Goal: Information Seeking & Learning: Learn about a topic

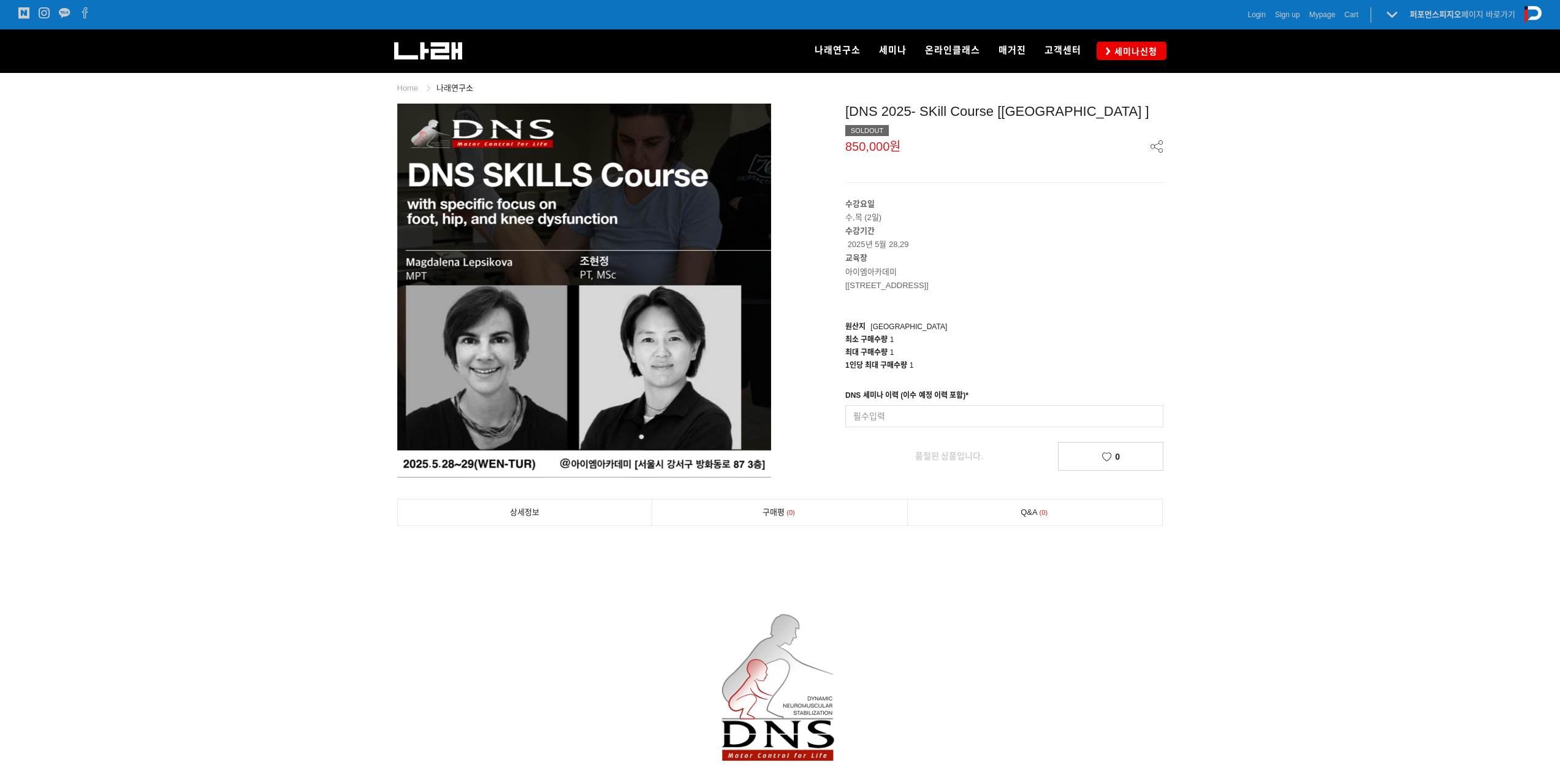
drag, startPoint x: 864, startPoint y: 131, endPoint x: 976, endPoint y: 147, distance: 113.1
click at [976, 147] on div "[DNS 2025- SKill Course [[GEOGRAPHIC_DATA] ] SOLDOUT 850,000원 수강요일 수,목 (2일) 수강기…" at bounding box center [976, 287] width 374 height 367
click at [976, 147] on header "[DNS 2025- SKill Course [[GEOGRAPHIC_DATA] ] SOLDOUT 850,000원" at bounding box center [1004, 143] width 318 height 79
click at [916, 405] on input at bounding box center [1004, 416] width 318 height 22
click at [925, 390] on div "DNS 세미나 이력 (이수 예정 이력 포함) *" at bounding box center [907, 397] width 123 height 16
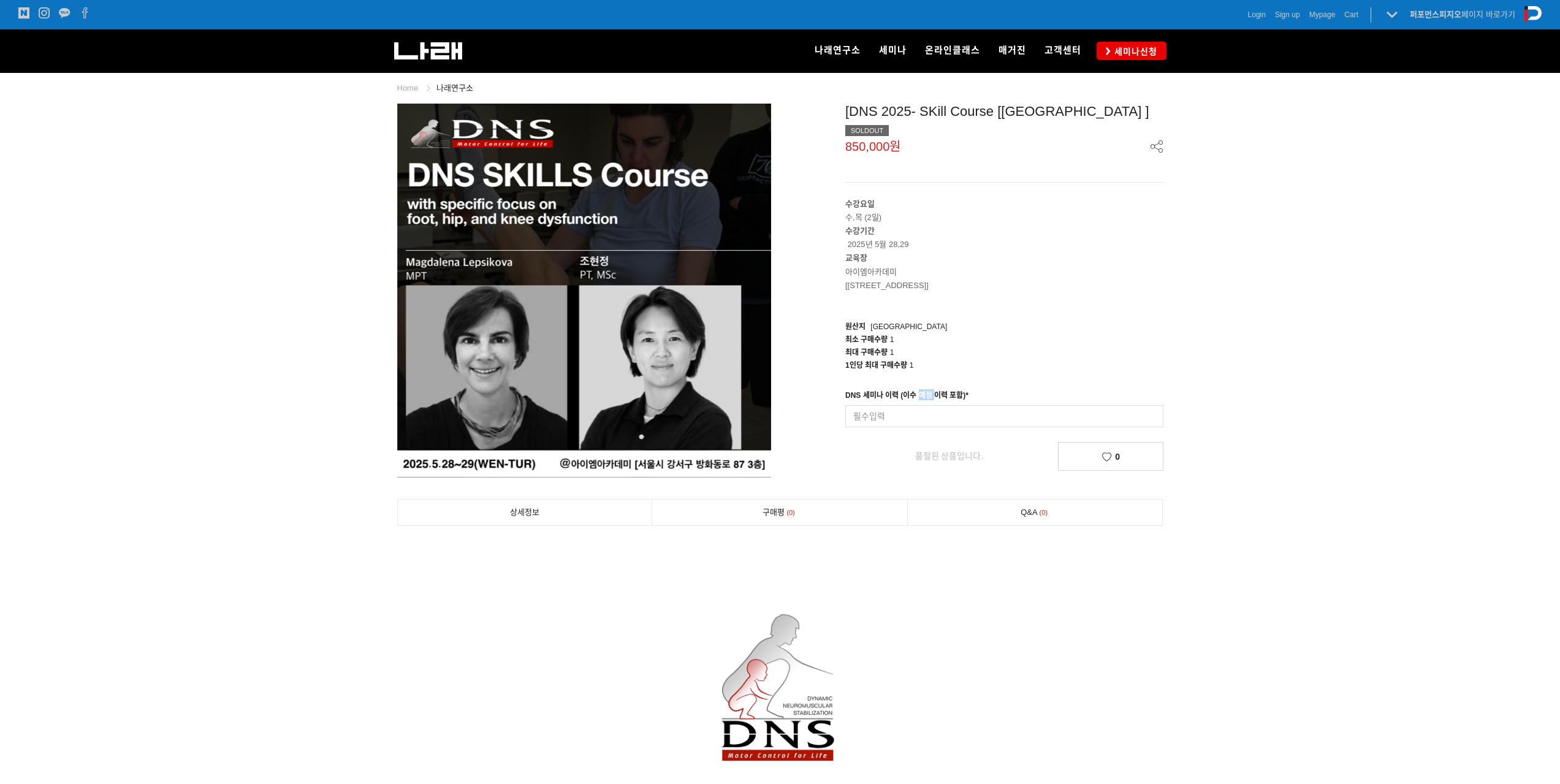
click at [925, 390] on div "DNS 세미나 이력 (이수 예정 이력 포함) *" at bounding box center [907, 397] width 123 height 16
click at [983, 390] on div "DNS 세미나 이력 (이수 예정 이력 포함) * 입력형 옵션을 입력해 주세요" at bounding box center [1004, 409] width 318 height 38
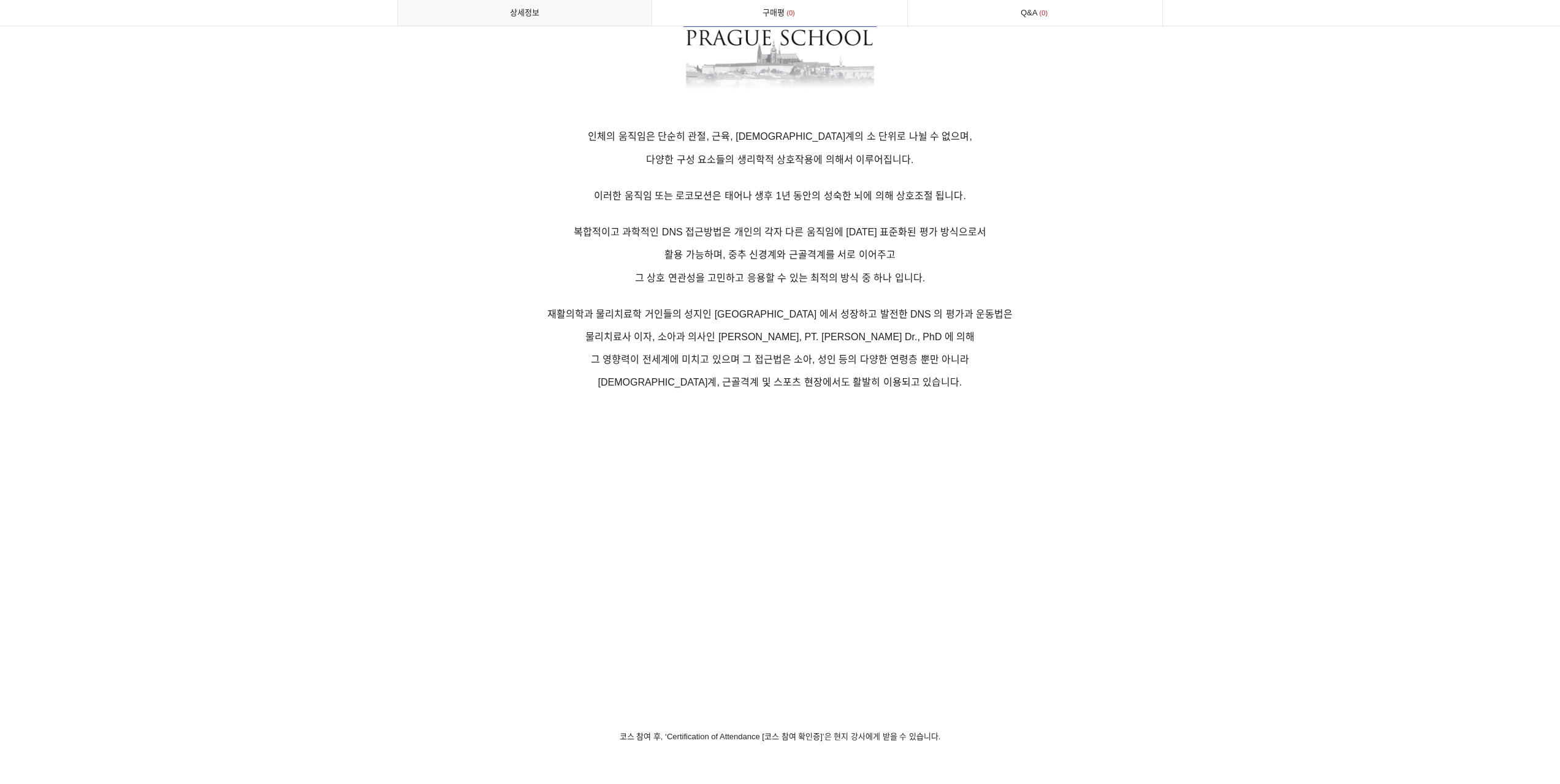
scroll to position [919, 0]
drag, startPoint x: 613, startPoint y: 323, endPoint x: 713, endPoint y: 326, distance: 100.0
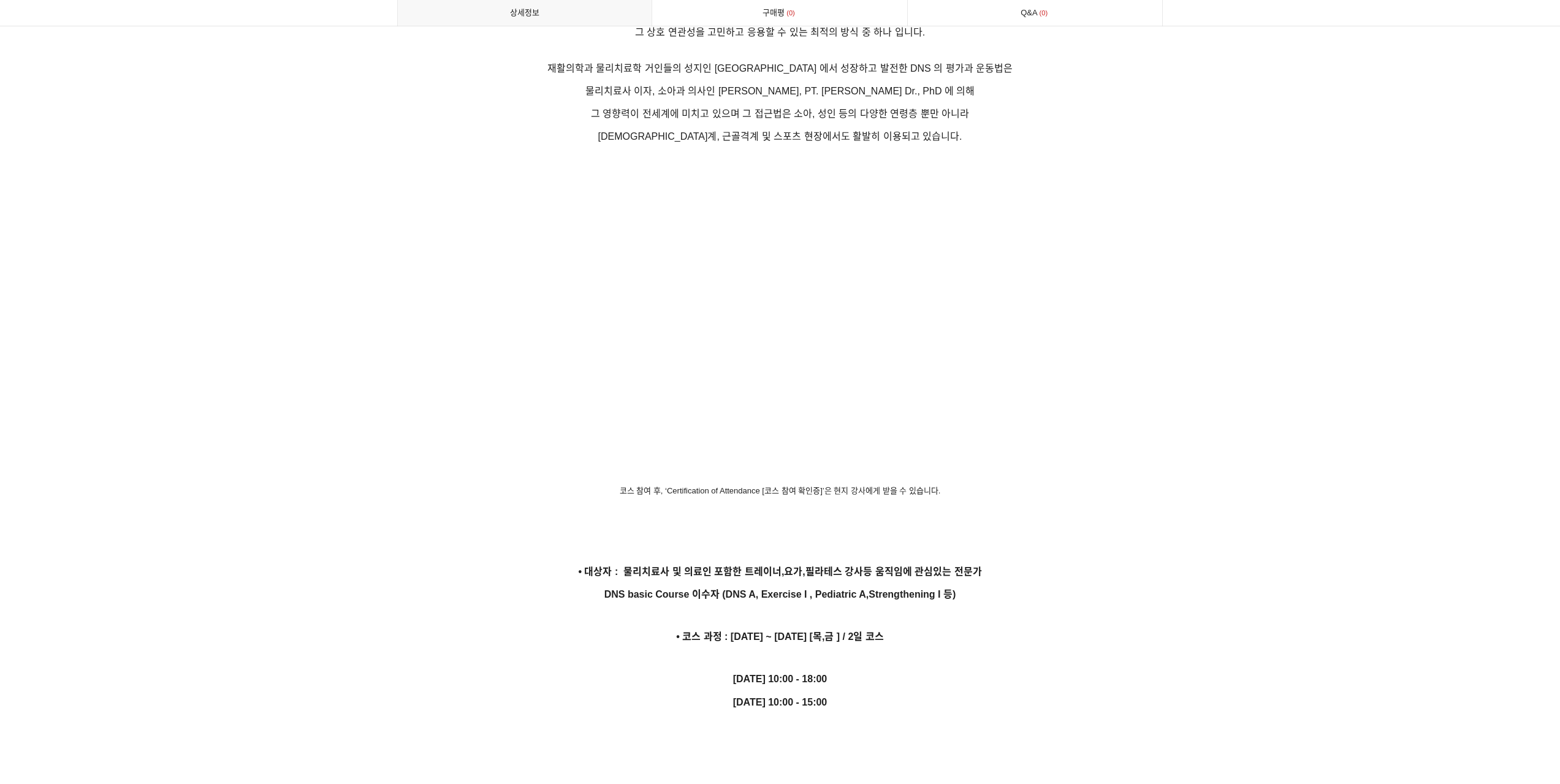
scroll to position [1470, 0]
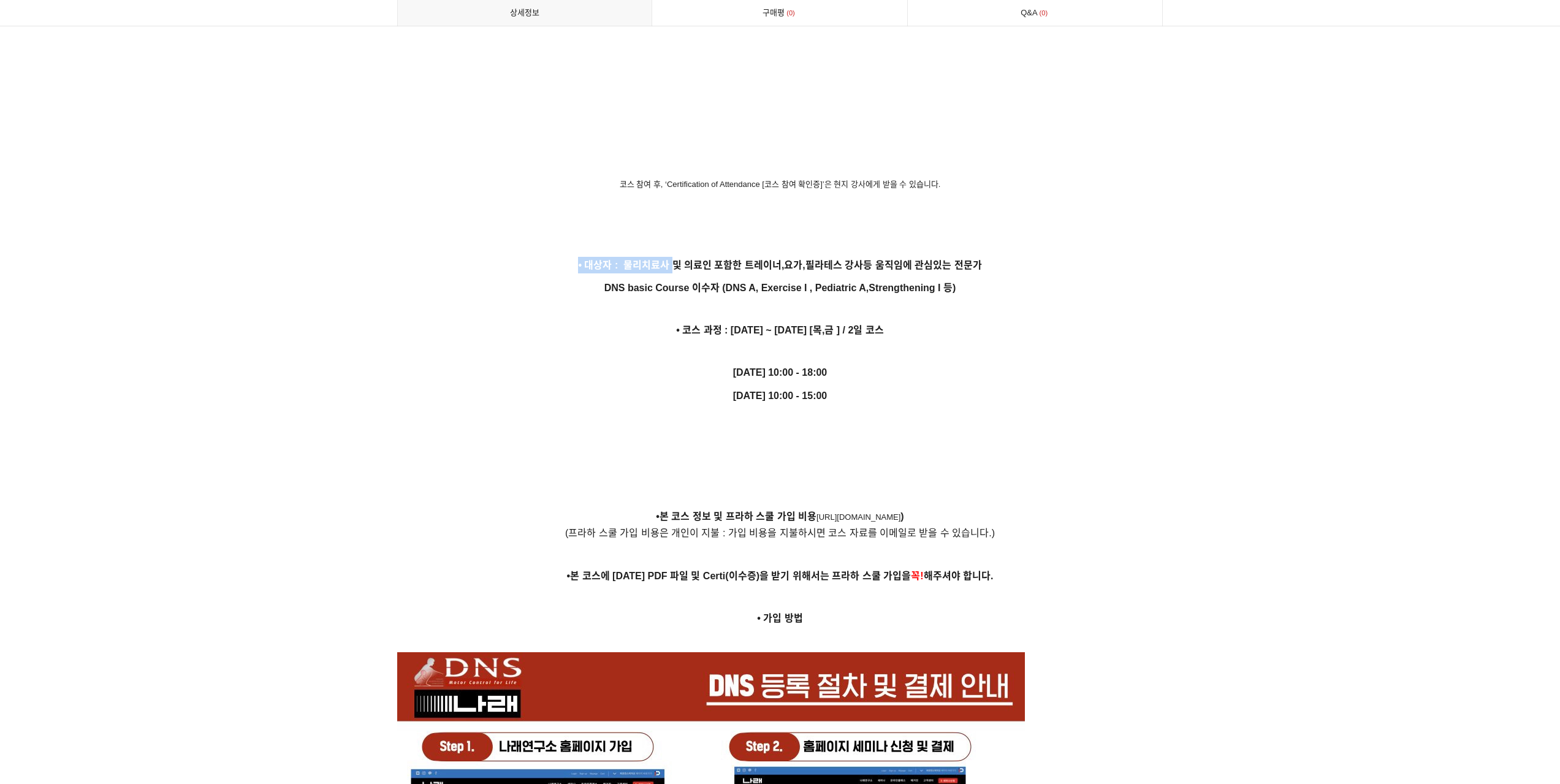
drag, startPoint x: 661, startPoint y: 269, endPoint x: 673, endPoint y: 266, distance: 12.4
click at [673, 266] on p "• 대상자 : 물리치료사 및 의료인 포함한 트레이너,요가,필라테스 강사등 움직임에 관심있는 전문가" at bounding box center [780, 265] width 766 height 17
click at [673, 266] on strong "• 대상자 : 물리치료사 및 의료인 포함한 트레이너,요가,필라테스 강사등 움직임에 관심있는 전문가" at bounding box center [780, 265] width 404 height 11
drag, startPoint x: 586, startPoint y: 269, endPoint x: 657, endPoint y: 261, distance: 71.4
click at [657, 261] on strong "• 대상자 : 물리치료사 및 의료인 포함한 트레이너,요가,필라테스 강사등 움직임에 관심있는 전문가" at bounding box center [780, 265] width 404 height 11
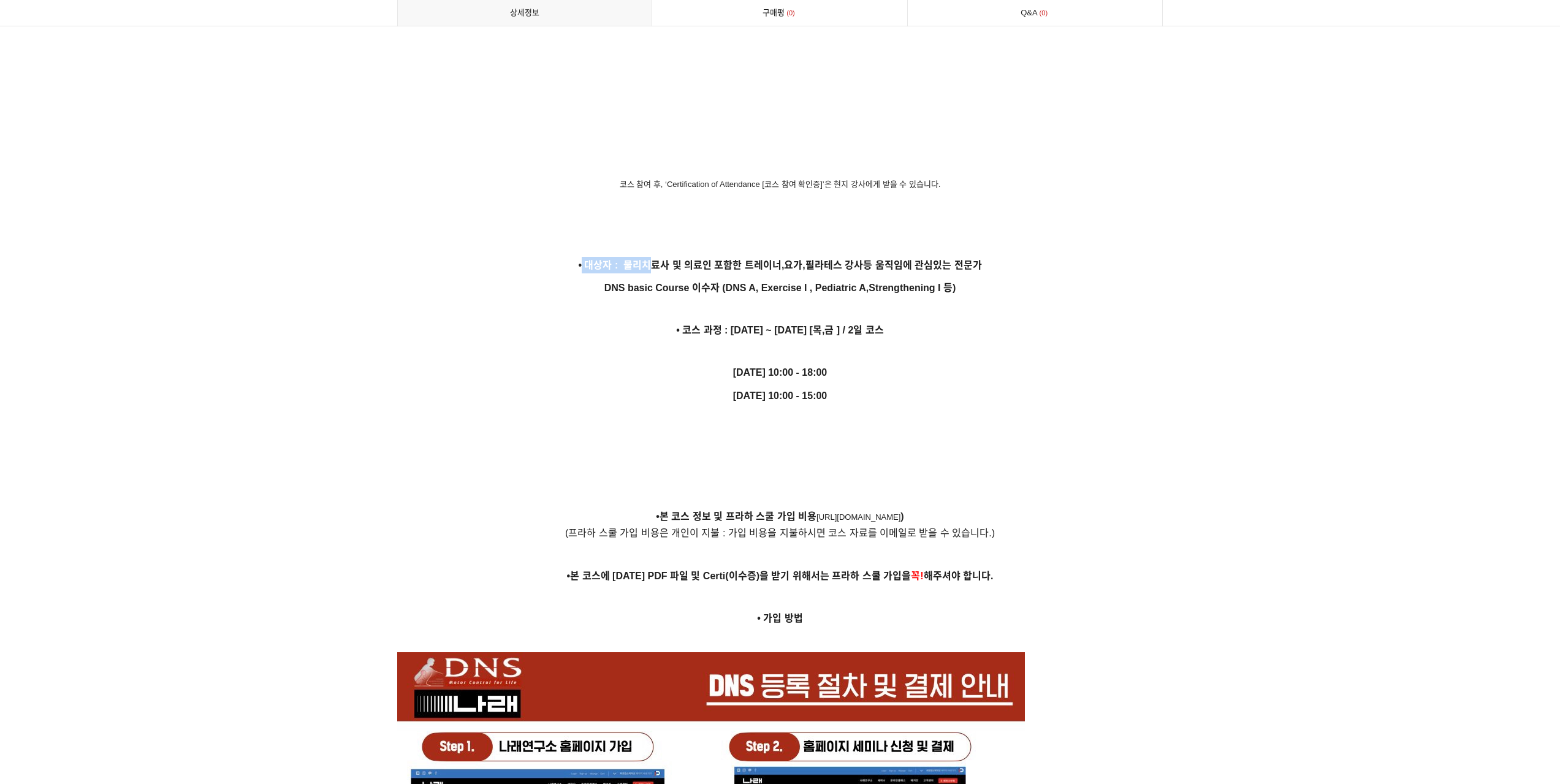
click at [657, 261] on strong "• 대상자 : 물리치료사 및 의료인 포함한 트레이너,요가,필라테스 강사등 움직임에 관심있는 전문가" at bounding box center [780, 265] width 404 height 11
drag, startPoint x: 663, startPoint y: 261, endPoint x: 684, endPoint y: 276, distance: 25.8
drag, startPoint x: 639, startPoint y: 294, endPoint x: 656, endPoint y: 290, distance: 17.5
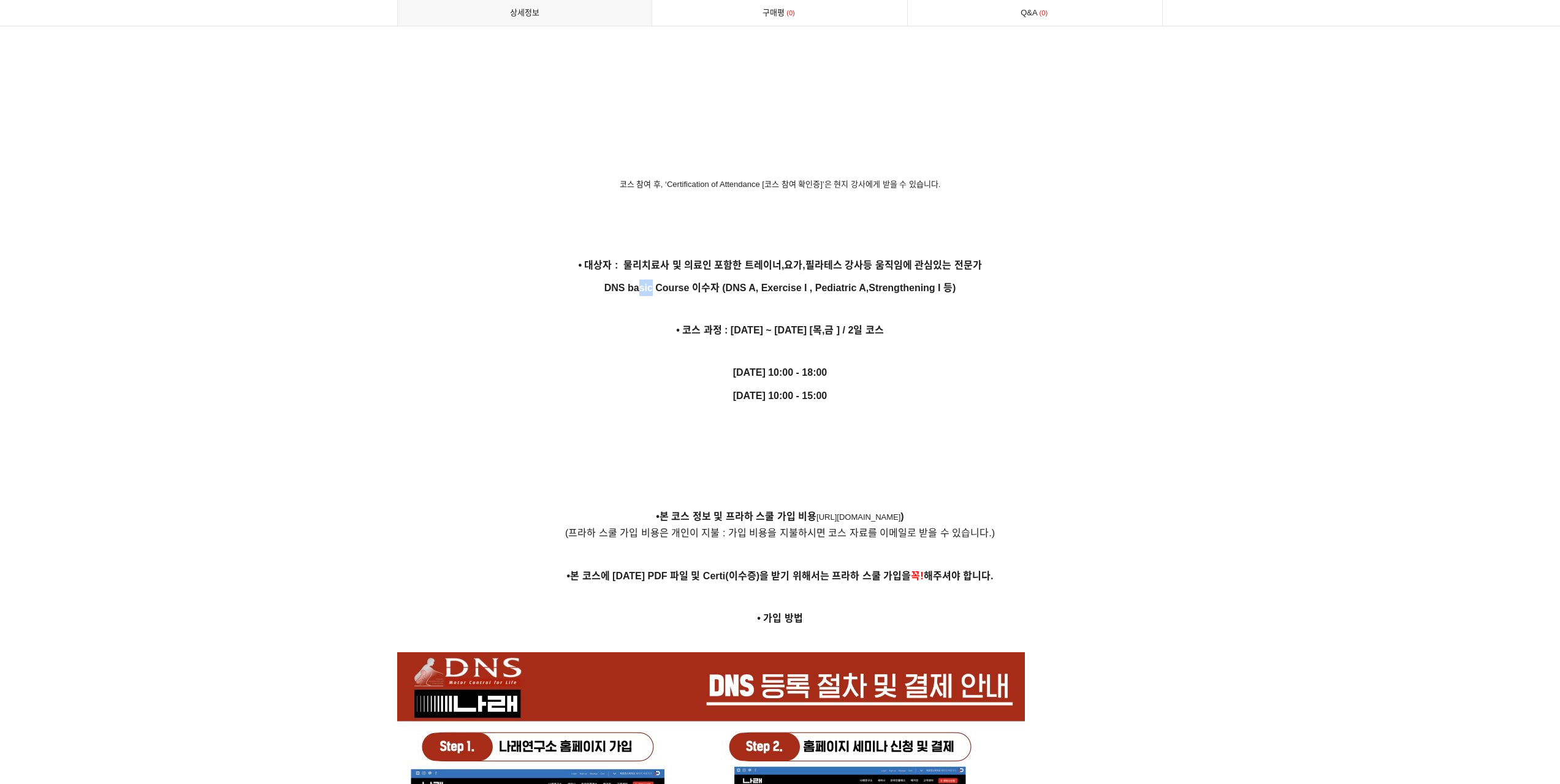
click at [652, 290] on p "DNS basic Course 이수자 (DNS A, Exercise I , Pediatric A, Strengthening I 등)" at bounding box center [780, 288] width 766 height 17
click at [656, 289] on strong "DNS basic Course 이수자 (DNS A, Exercise I , Pediatric A," at bounding box center [737, 288] width 265 height 11
drag, startPoint x: 636, startPoint y: 332, endPoint x: 825, endPoint y: 324, distance: 189.2
click at [825, 324] on p "• 코스 과정 : [DATE] ~ [DATE] [목,금 ] / 2일 코스" at bounding box center [780, 330] width 766 height 17
click at [825, 323] on p "• 코스 과정 : [DATE] ~ [DATE] [목,금 ] / 2일 코스" at bounding box center [780, 330] width 766 height 17
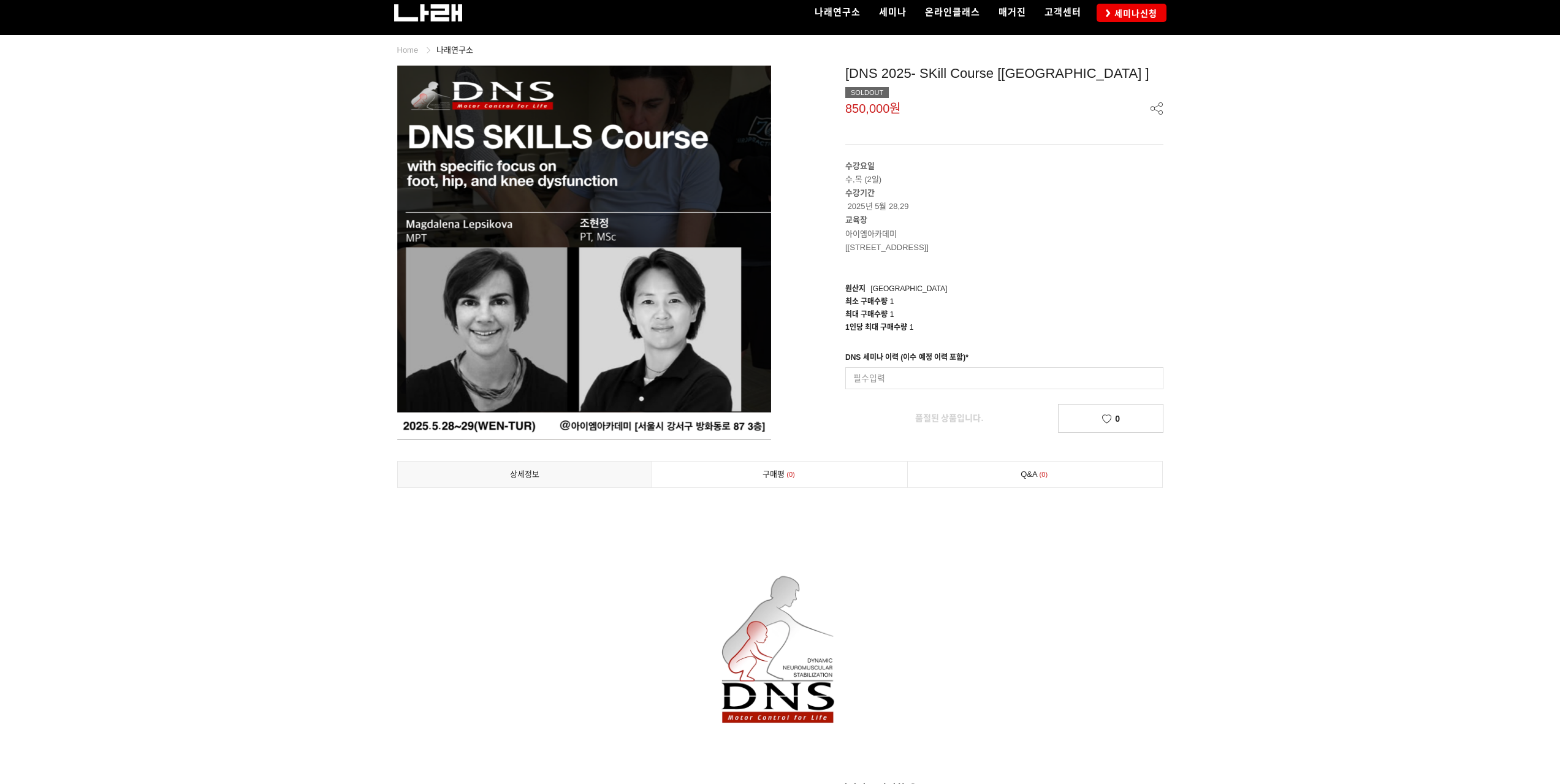
scroll to position [0, 0]
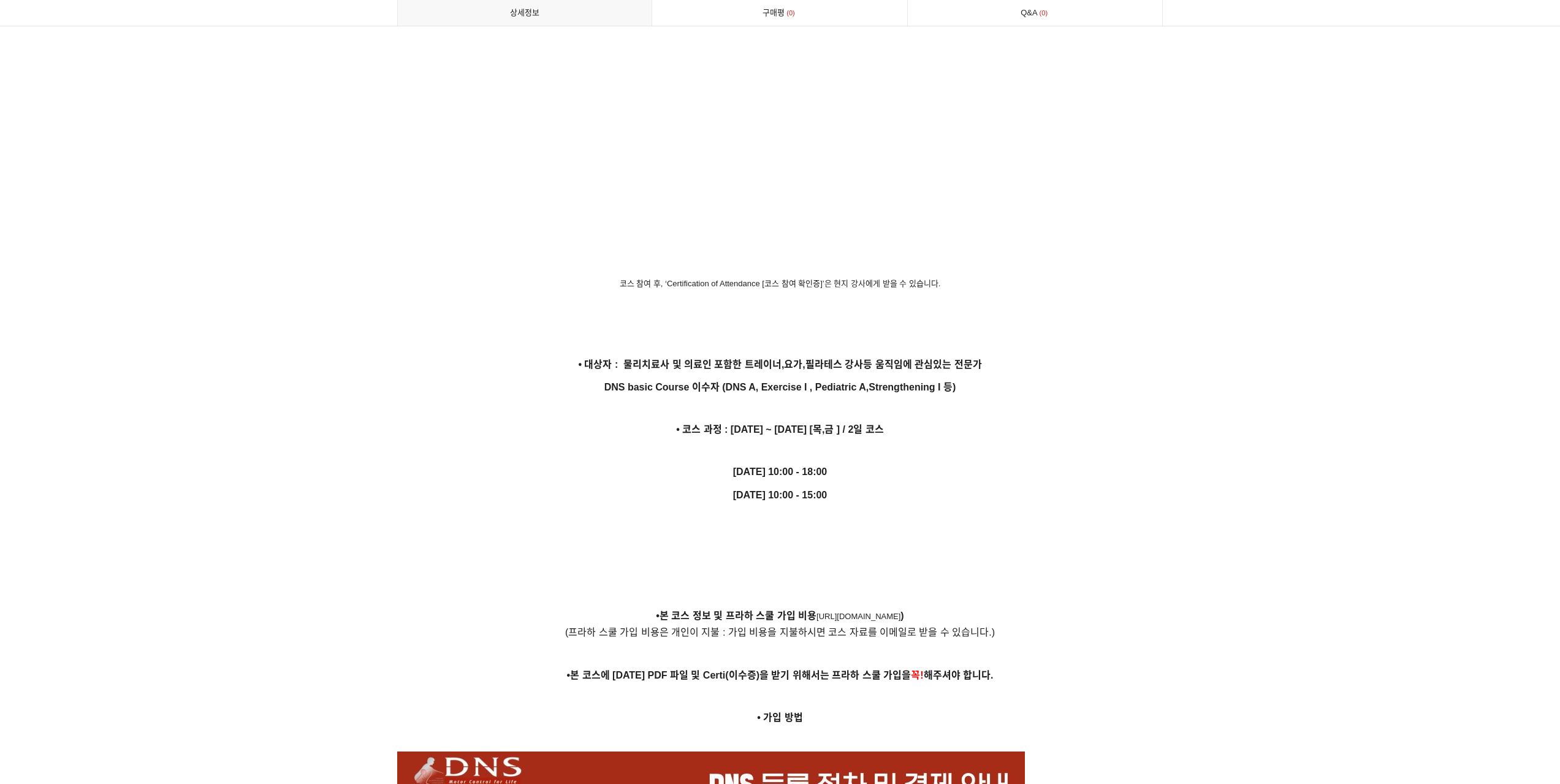
scroll to position [2057, 0]
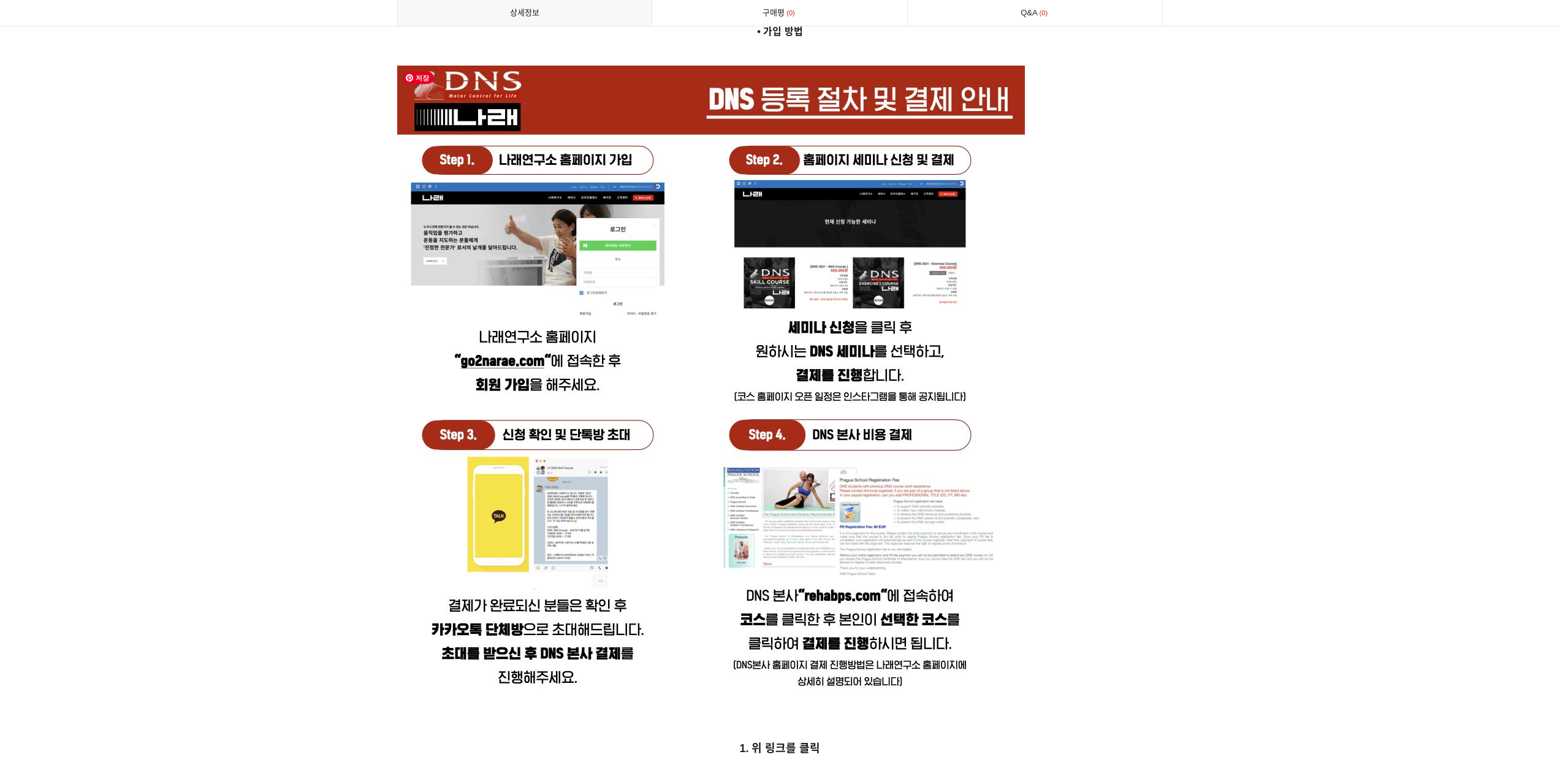
click at [558, 257] on img at bounding box center [711, 379] width 628 height 628
click at [553, 170] on img at bounding box center [711, 379] width 628 height 628
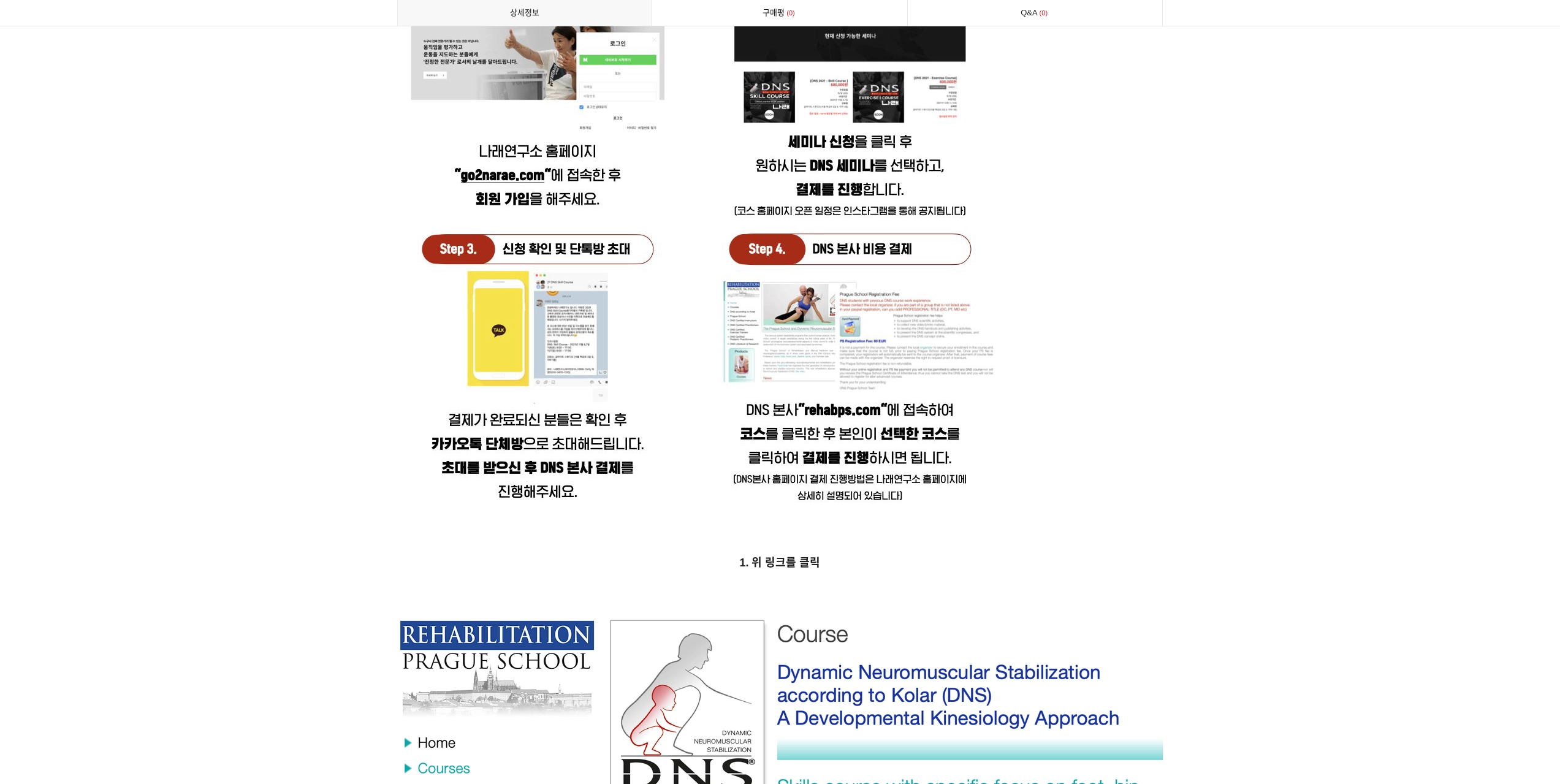
scroll to position [2302, 0]
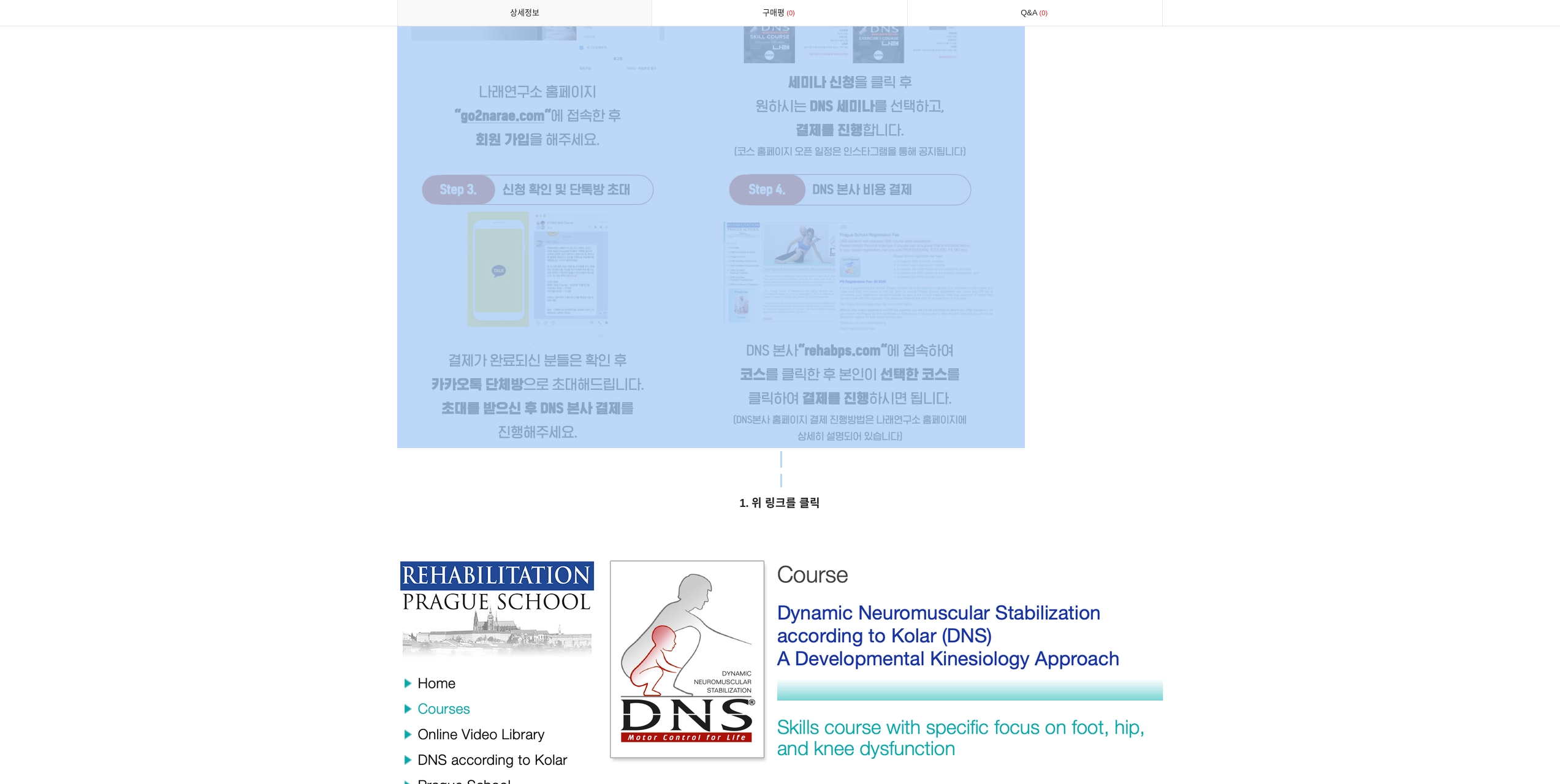
drag, startPoint x: 997, startPoint y: 472, endPoint x: 763, endPoint y: 409, distance: 242.3
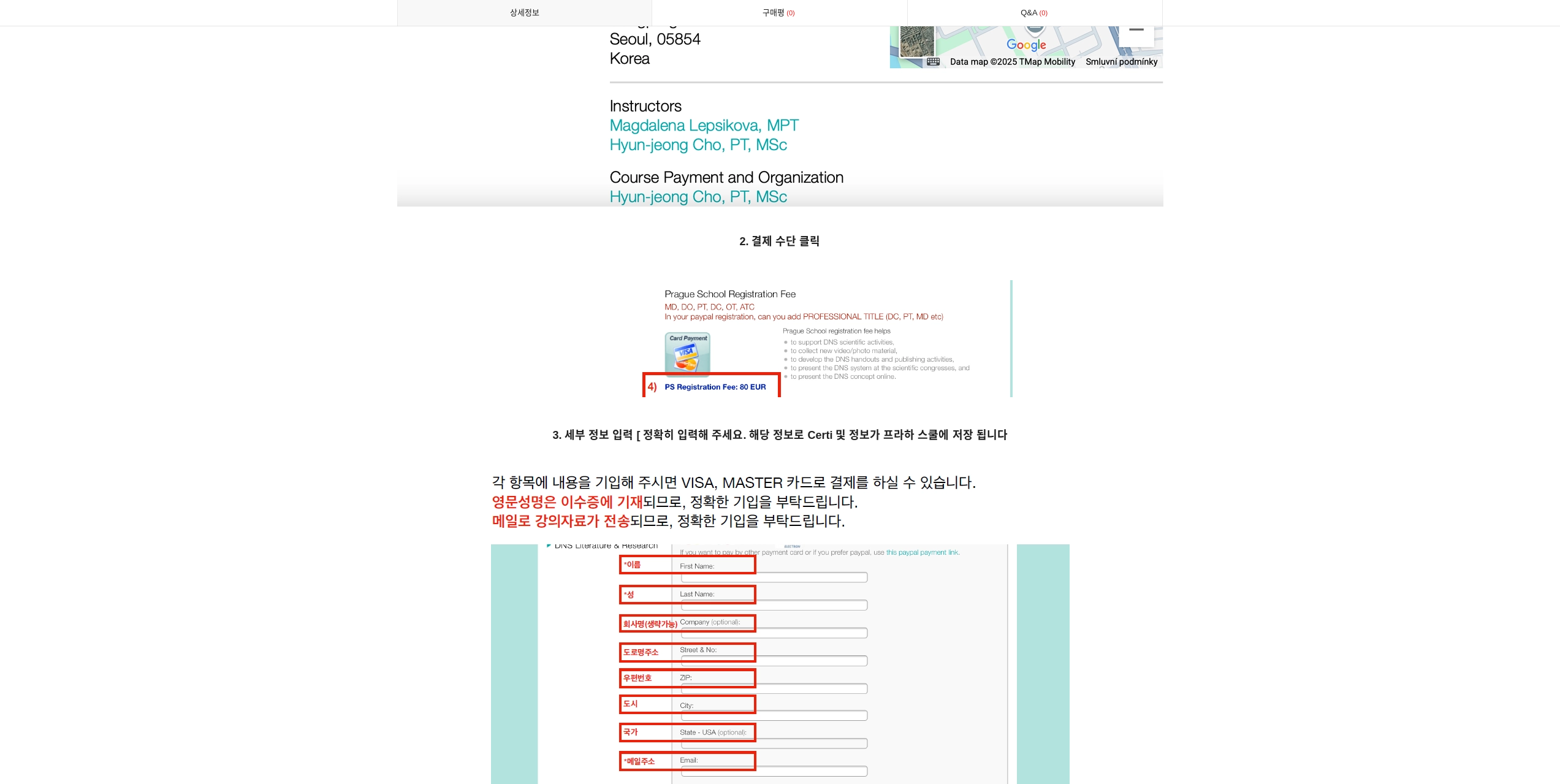
scroll to position [3282, 0]
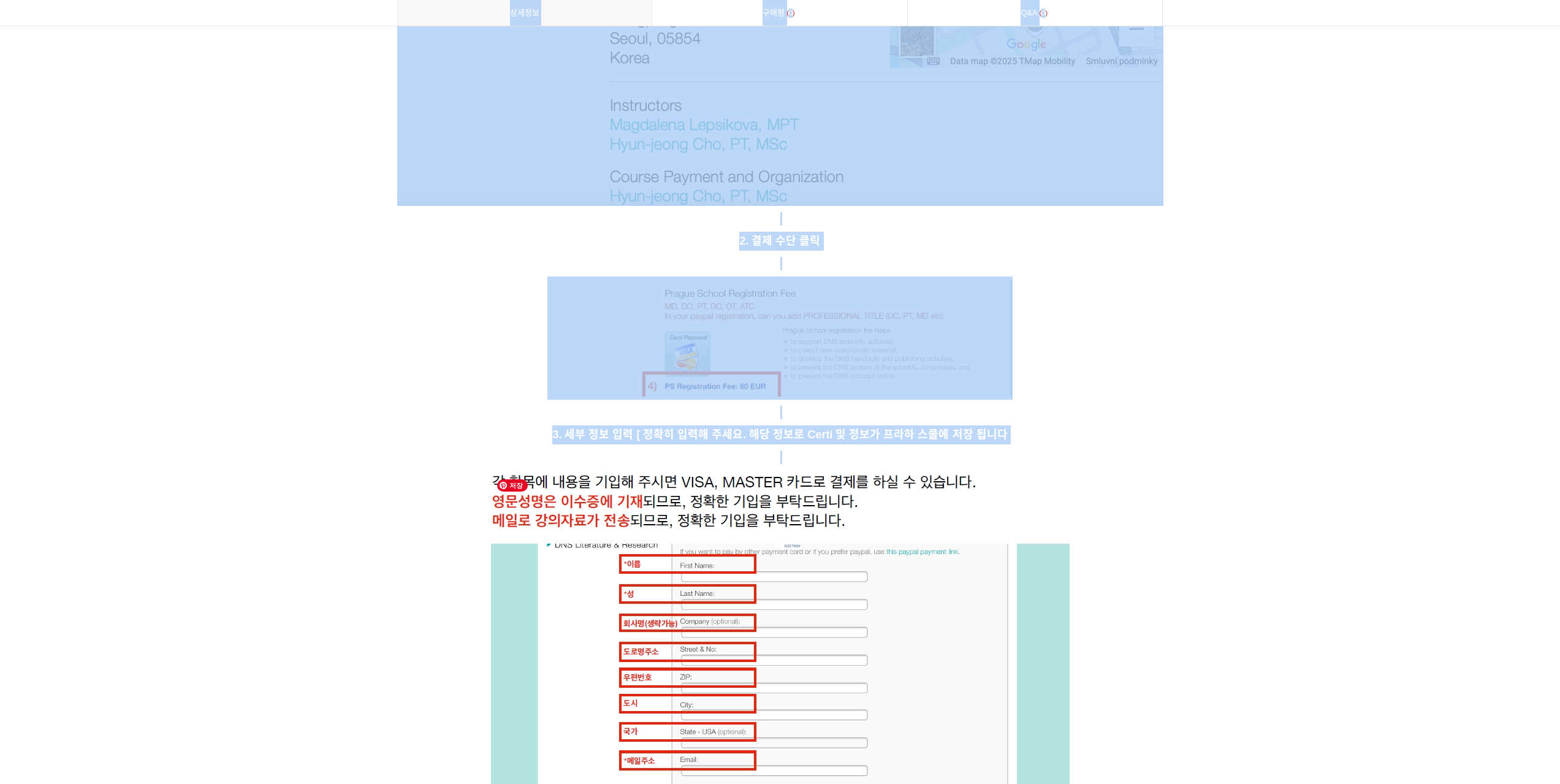
drag, startPoint x: 366, startPoint y: 487, endPoint x: 676, endPoint y: 503, distance: 310.4
click at [676, 503] on div "Home 나래연구소 prev next 상품 이미지 [DNS 2025- SKill Course [[GEOGRAPHIC_DATA] ] SOLDOU…" at bounding box center [780, 88] width 1560 height 6596
click at [676, 503] on img at bounding box center [780, 691] width 578 height 435
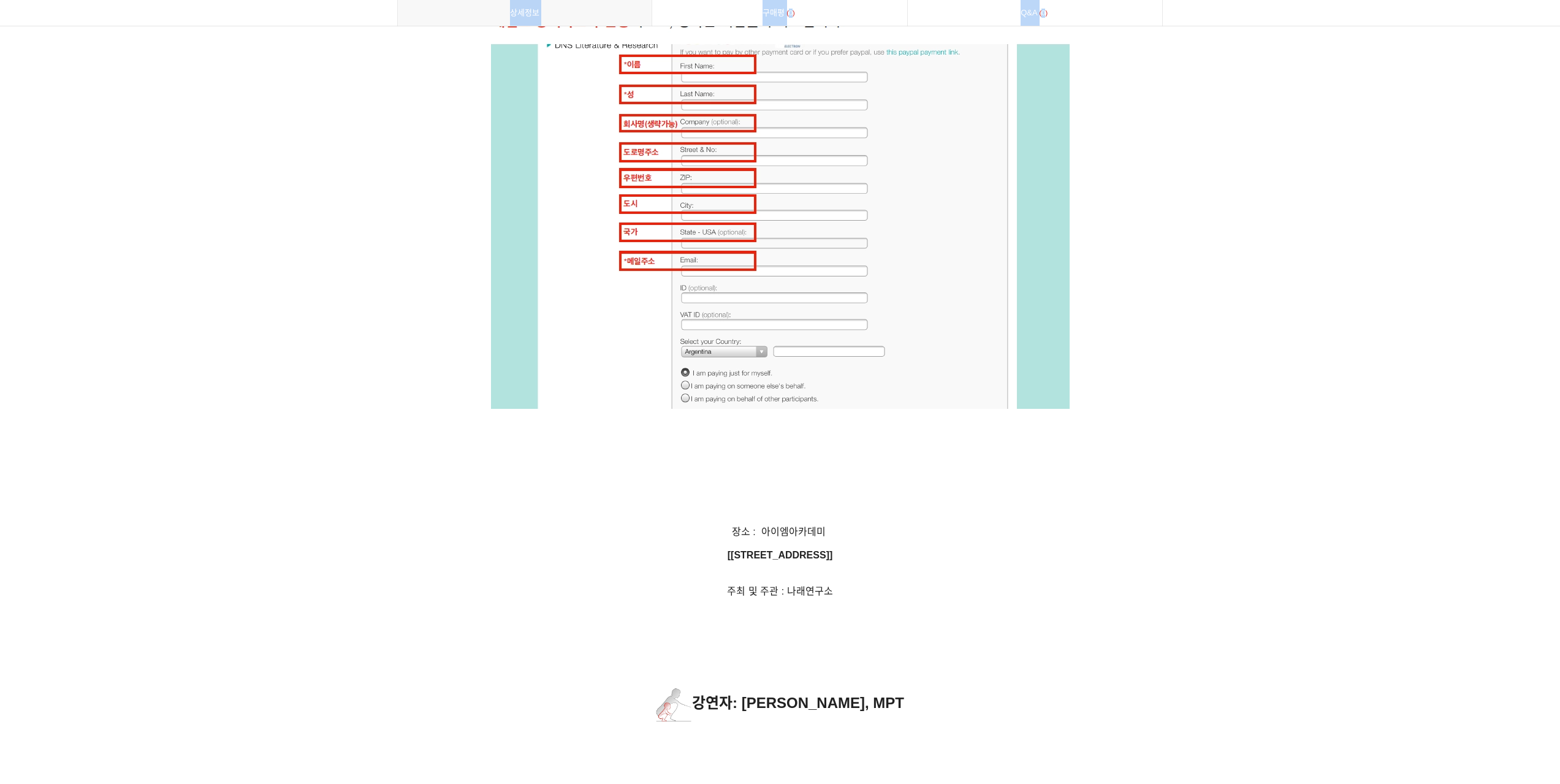
scroll to position [3895, 0]
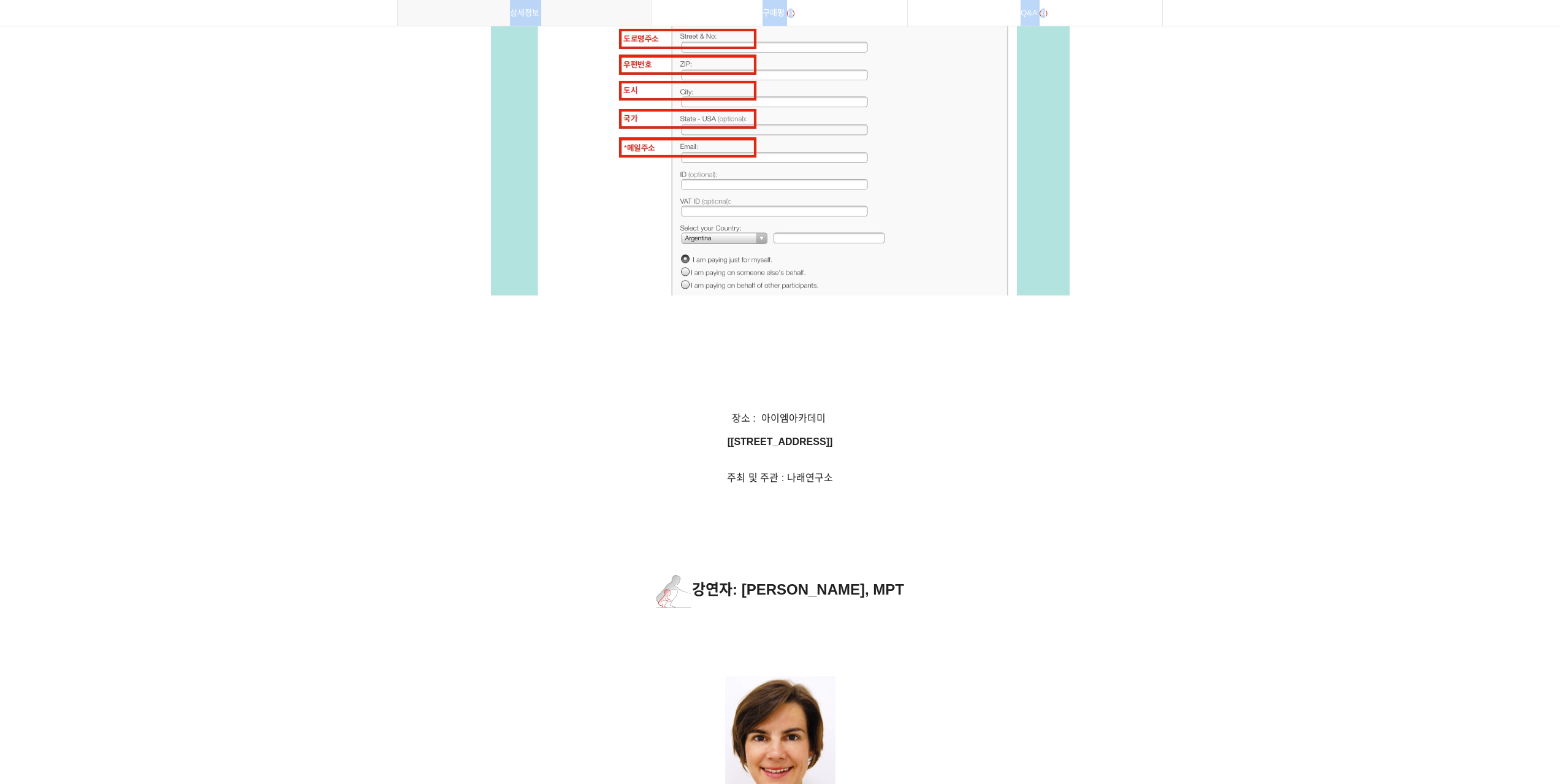
drag, startPoint x: 471, startPoint y: 475, endPoint x: 779, endPoint y: 475, distance: 308.0
click at [778, 475] on p "주최 및 주관 : 나래연구소" at bounding box center [780, 471] width 766 height 30
click at [779, 475] on span "주최 및 주관 : 나래연구소" at bounding box center [779, 477] width 105 height 11
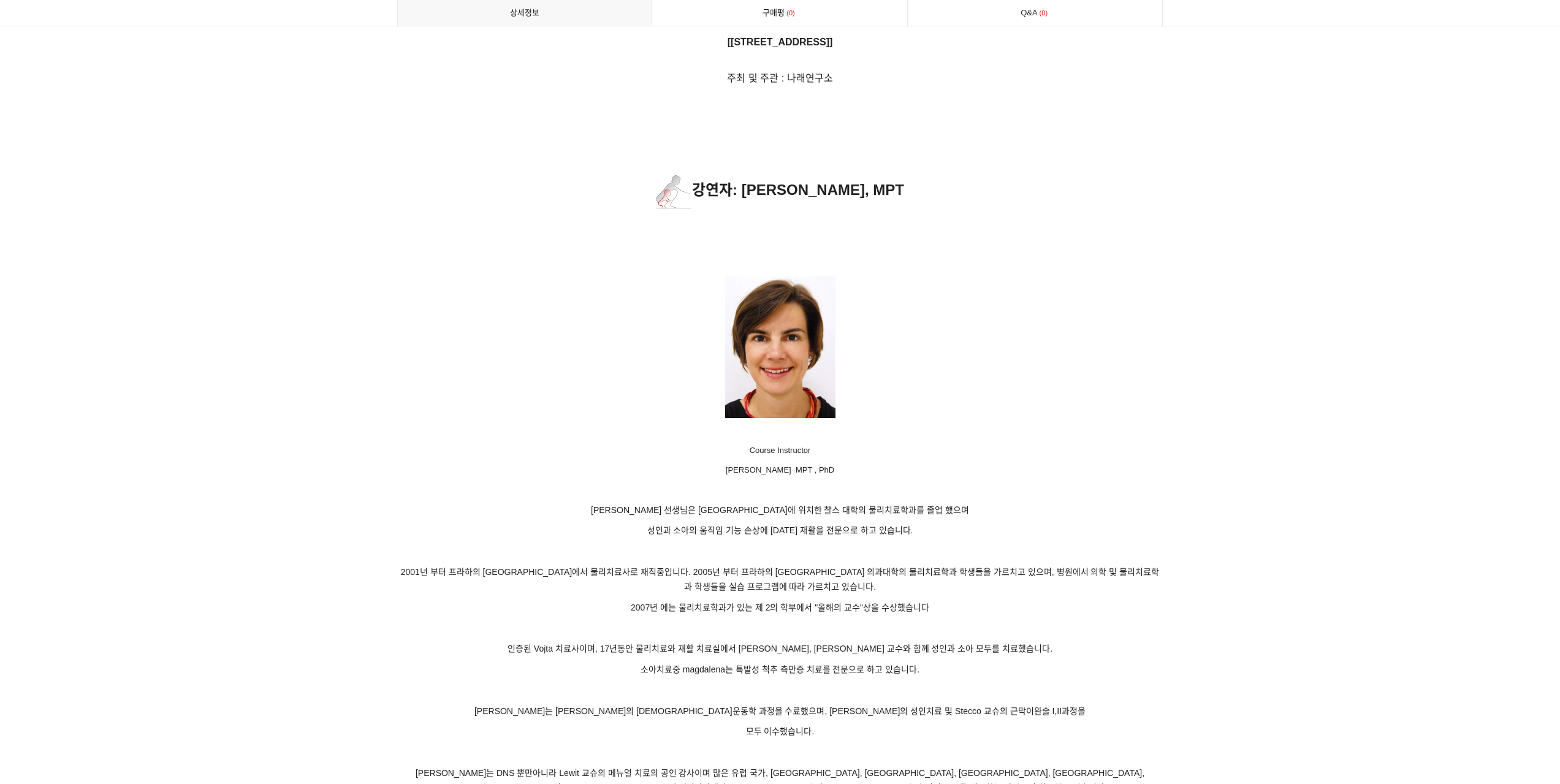
scroll to position [4386, 0]
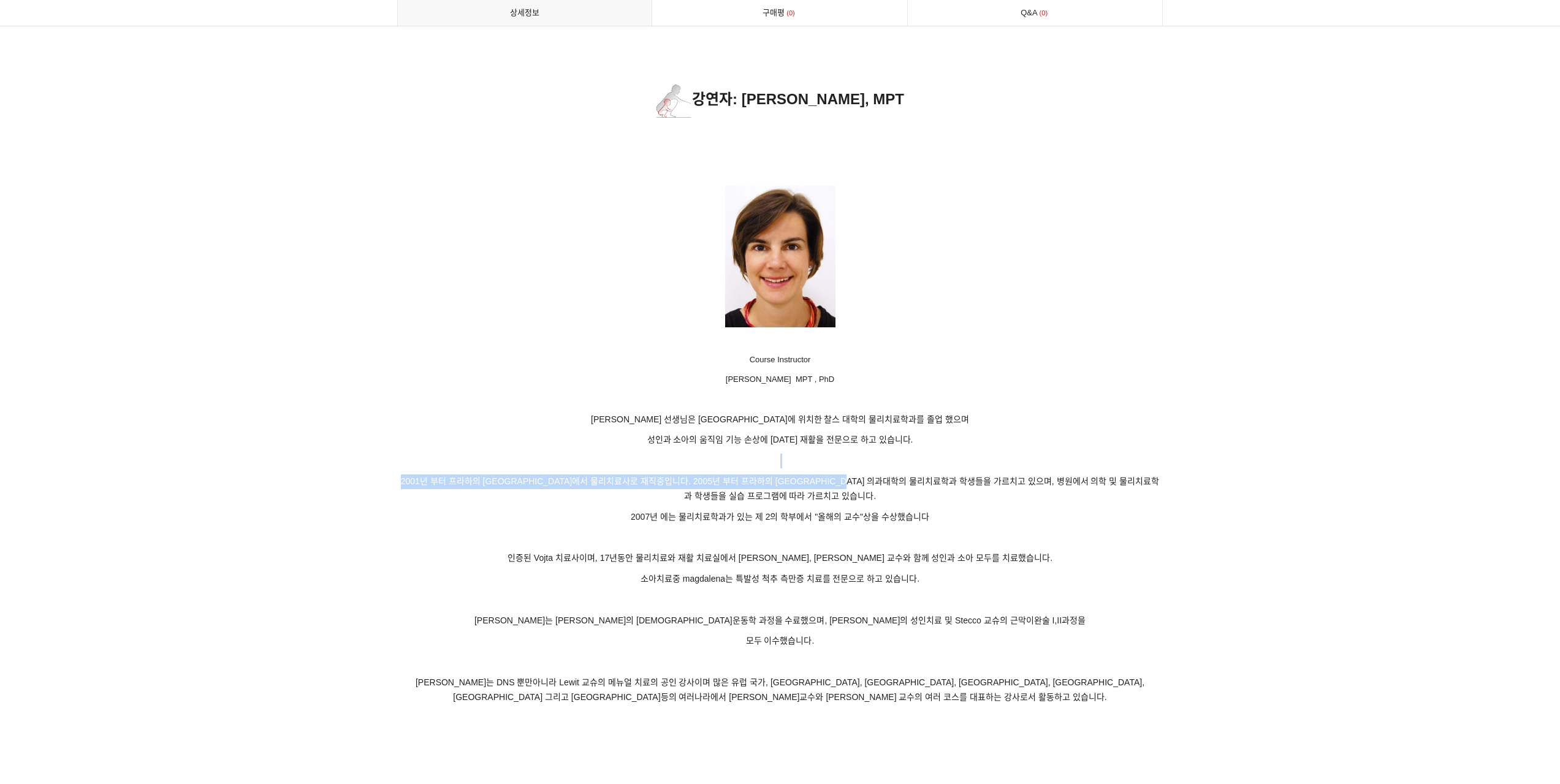
drag, startPoint x: 818, startPoint y: 472, endPoint x: 637, endPoint y: 448, distance: 182.6
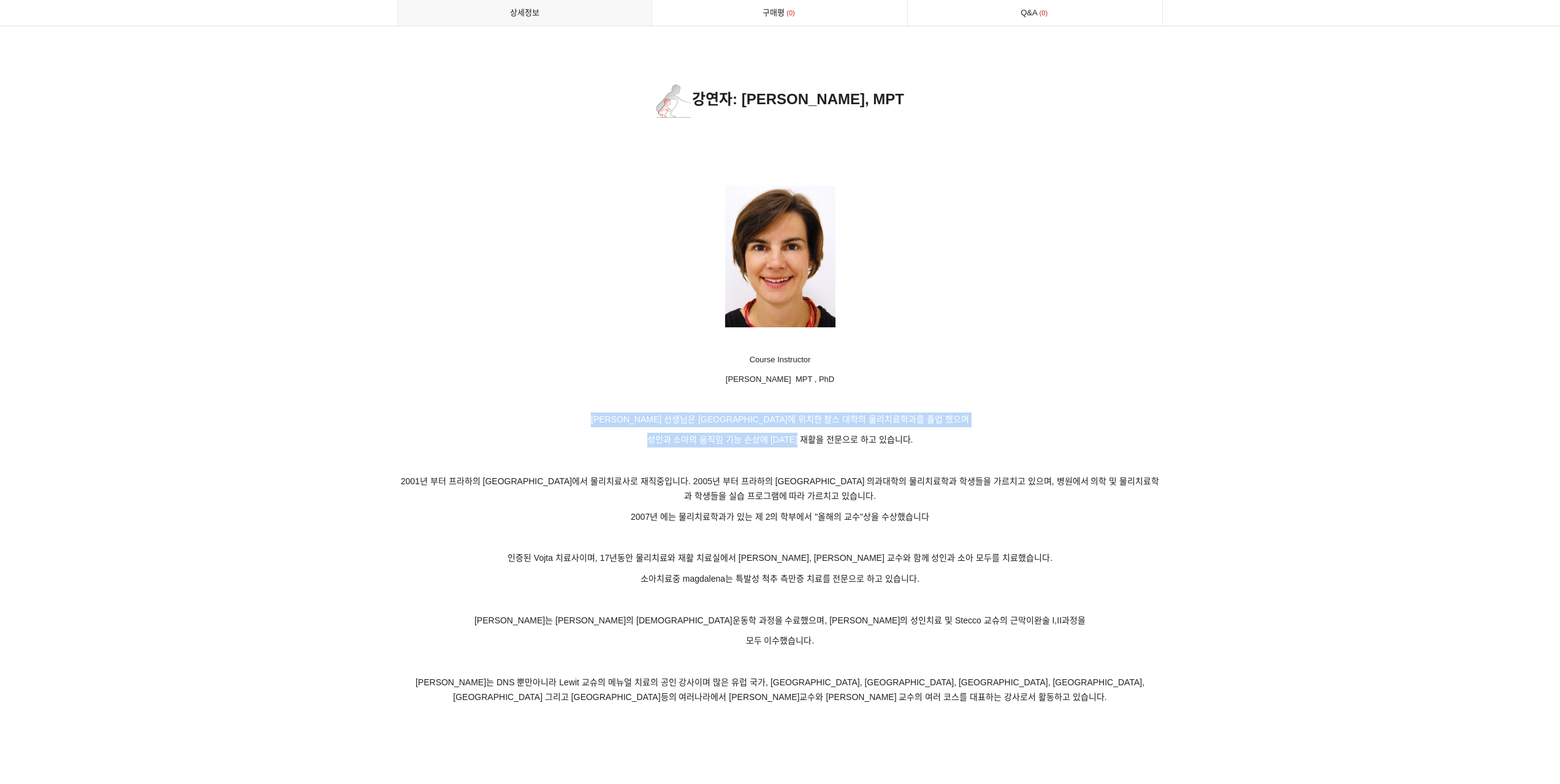
drag, startPoint x: 605, startPoint y: 423, endPoint x: 817, endPoint y: 443, distance: 212.9
click at [817, 443] on span "성인과 소아의 움직임 기능 손상에 [DATE] 재활을 전문으로 하고 있습니다." at bounding box center [780, 439] width 266 height 10
drag, startPoint x: 687, startPoint y: 445, endPoint x: 653, endPoint y: 418, distance: 43.4
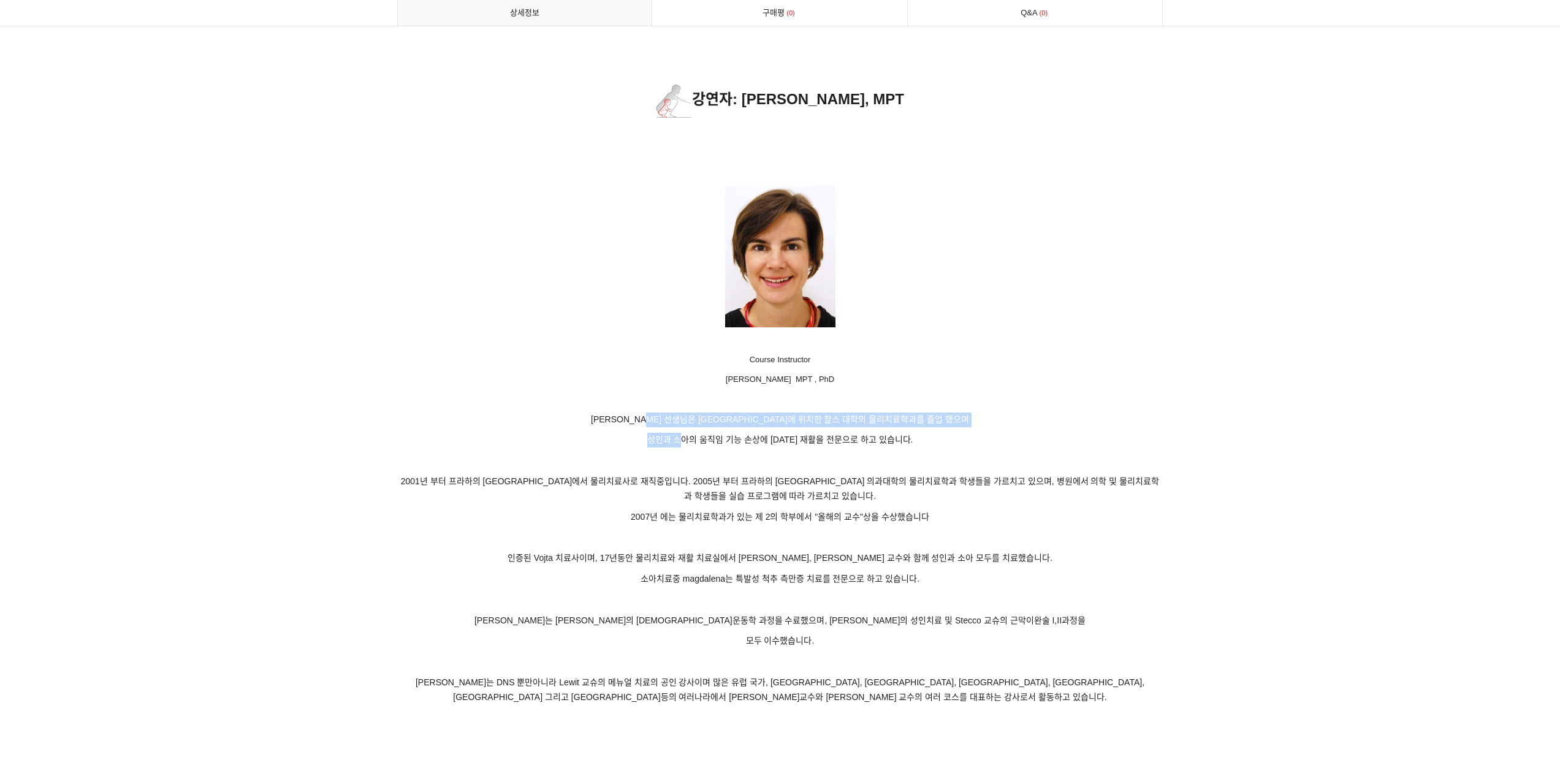
click at [653, 418] on span "[PERSON_NAME] 선생님은 [GEOGRAPHIC_DATA]에 위치한 찰스 대학의 물리치료학과를 졸업 했으며" at bounding box center [779, 419] width 378 height 10
drag, startPoint x: 630, startPoint y: 414, endPoint x: 728, endPoint y: 435, distance: 100.2
click at [728, 435] on span "성인과 소아의 움직임 기능 손상에 [DATE] 재활을 전문으로 하고 있습니다." at bounding box center [780, 439] width 266 height 10
drag, startPoint x: 443, startPoint y: 486, endPoint x: 482, endPoint y: 485, distance: 39.0
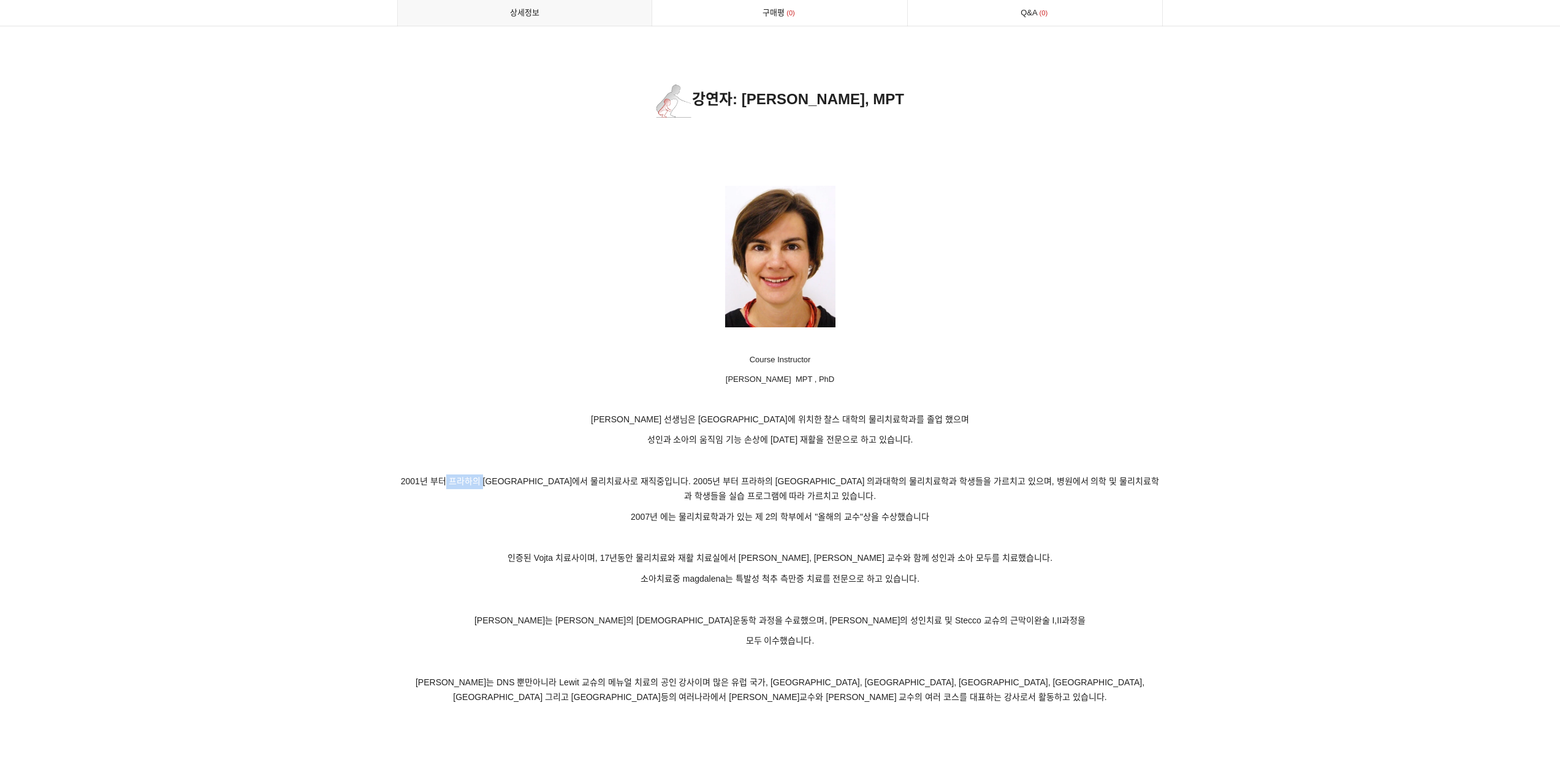
click at [482, 485] on p "2001년 부터 프라하의 [GEOGRAPHIC_DATA]에서 물리치료사로 재직중입니다. 2005년 부터 프라하의 [GEOGRAPHIC_DATA…" at bounding box center [780, 490] width 766 height 30
click at [482, 485] on span "2001년 부터 프라하의 [GEOGRAPHIC_DATA]에서 물리치료사로 재직중입니다. 2005년 부터 프라하의 [GEOGRAPHIC_DATA…" at bounding box center [780, 489] width 758 height 25
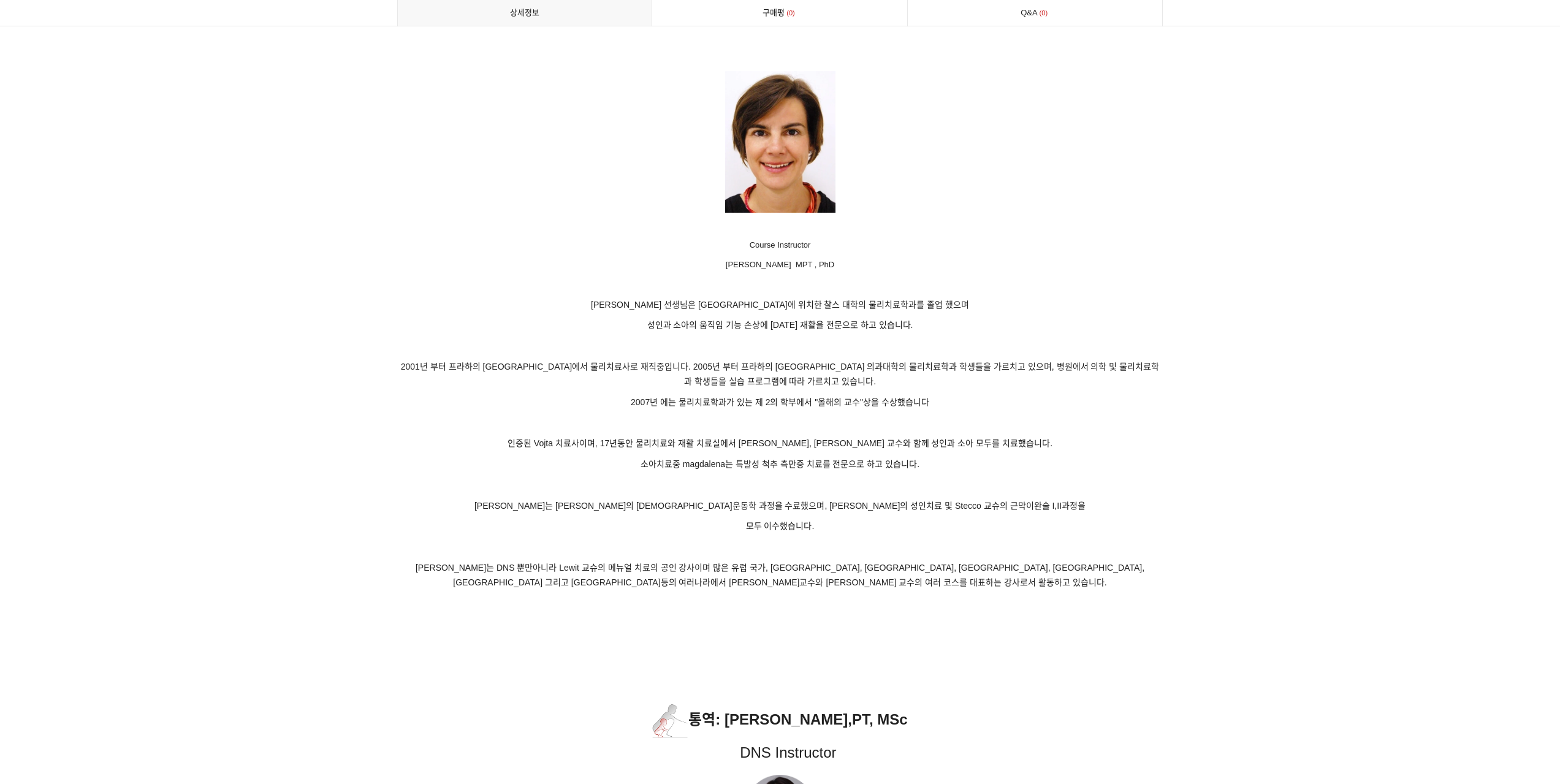
scroll to position [4508, 0]
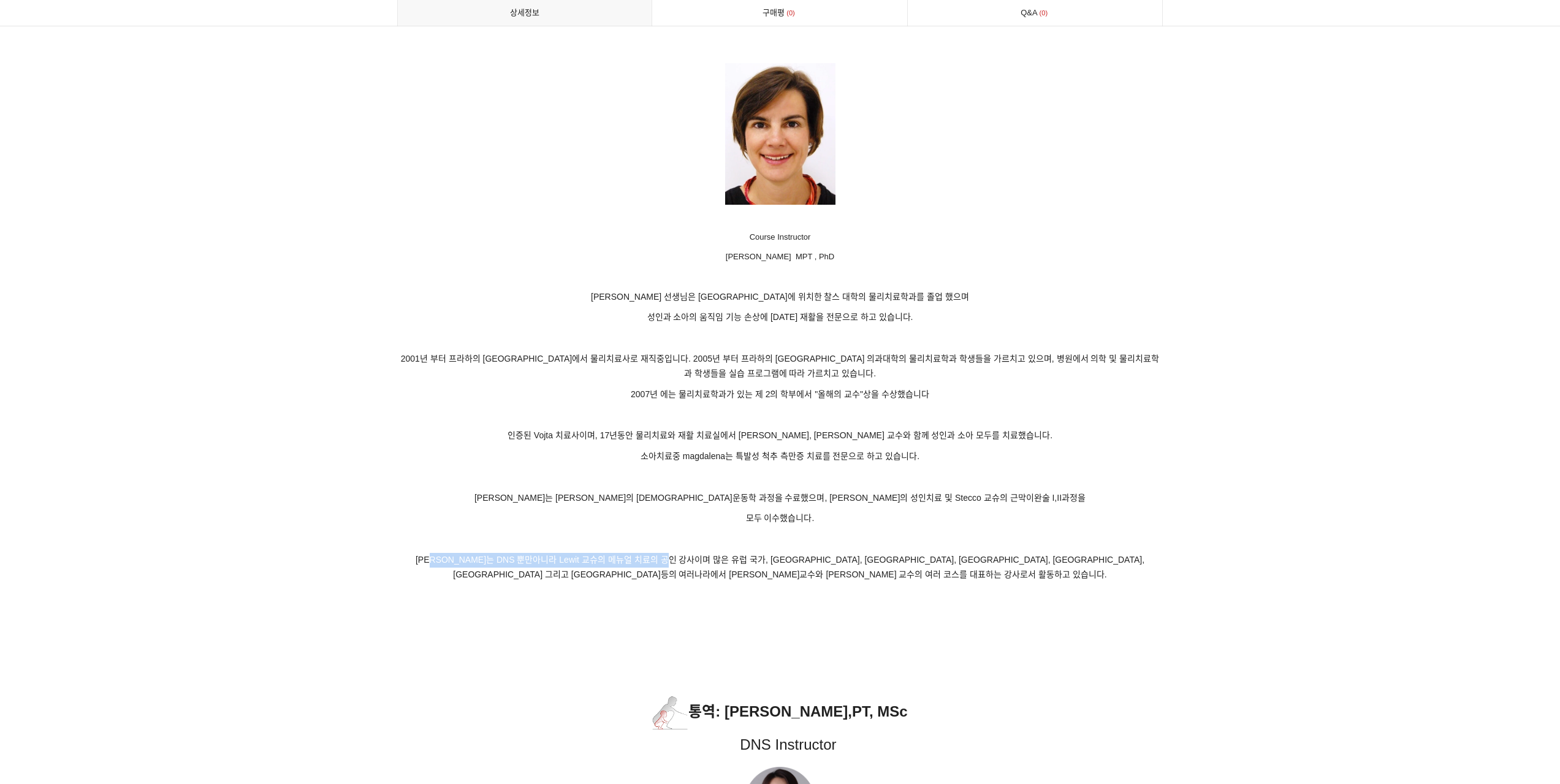
drag, startPoint x: 414, startPoint y: 559, endPoint x: 646, endPoint y: 558, distance: 232.0
click at [646, 558] on span "[PERSON_NAME]는 DNS 뿐만아니라 Lewit 교슈의 메뉴얼 치료의 공인 강사이며 많은 유럽 국가, [GEOGRAPHIC_DATA],…" at bounding box center [779, 567] width 729 height 25
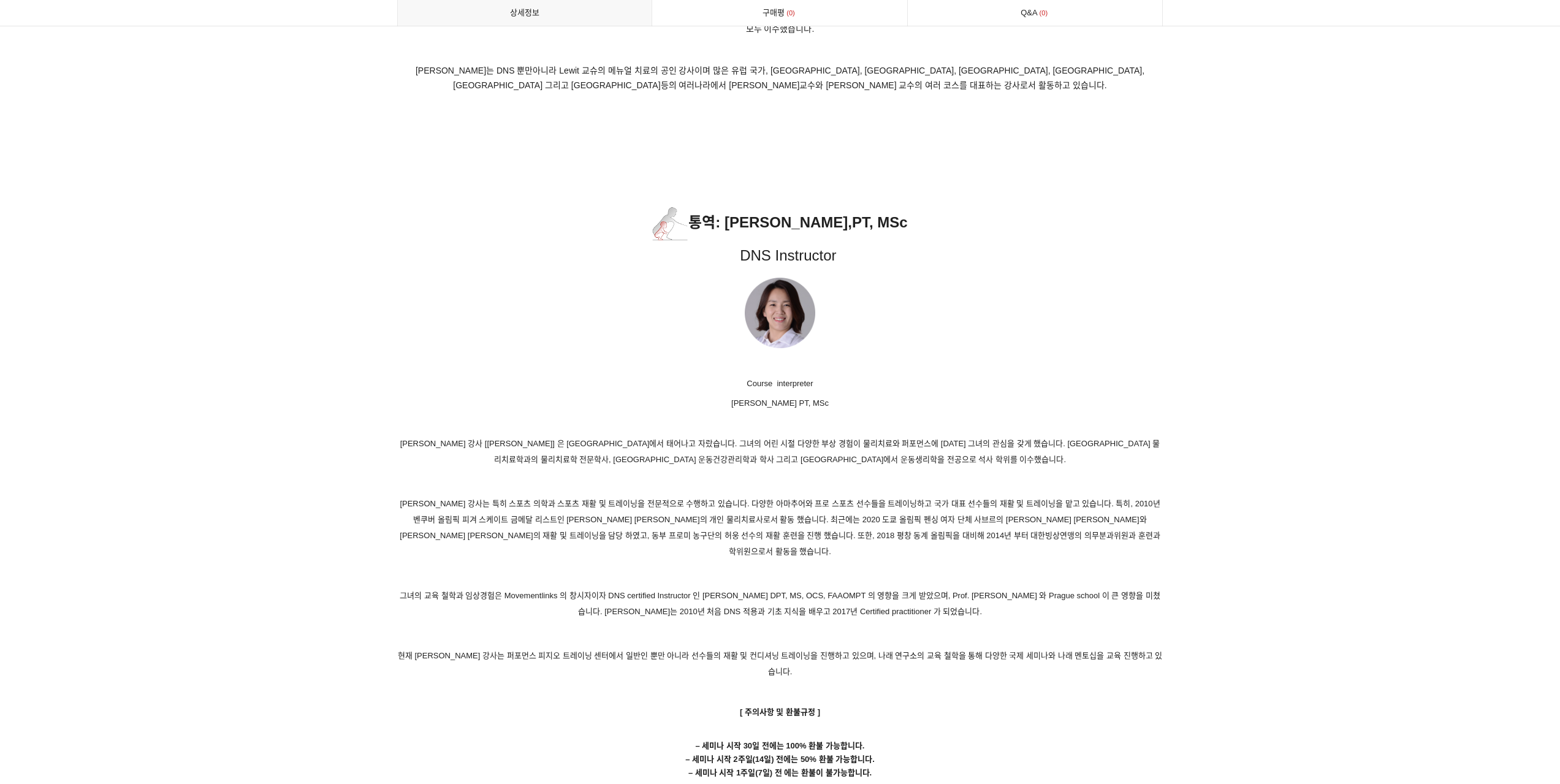
scroll to position [4998, 0]
drag, startPoint x: 498, startPoint y: 438, endPoint x: 594, endPoint y: 438, distance: 96.0
click at [594, 438] on p "[PERSON_NAME] 강사 [[PERSON_NAME]] 은 [GEOGRAPHIC_DATA]에서 태어나고 자랐습니다. 그녀의 어린 시절 다양…" at bounding box center [780, 450] width 766 height 32
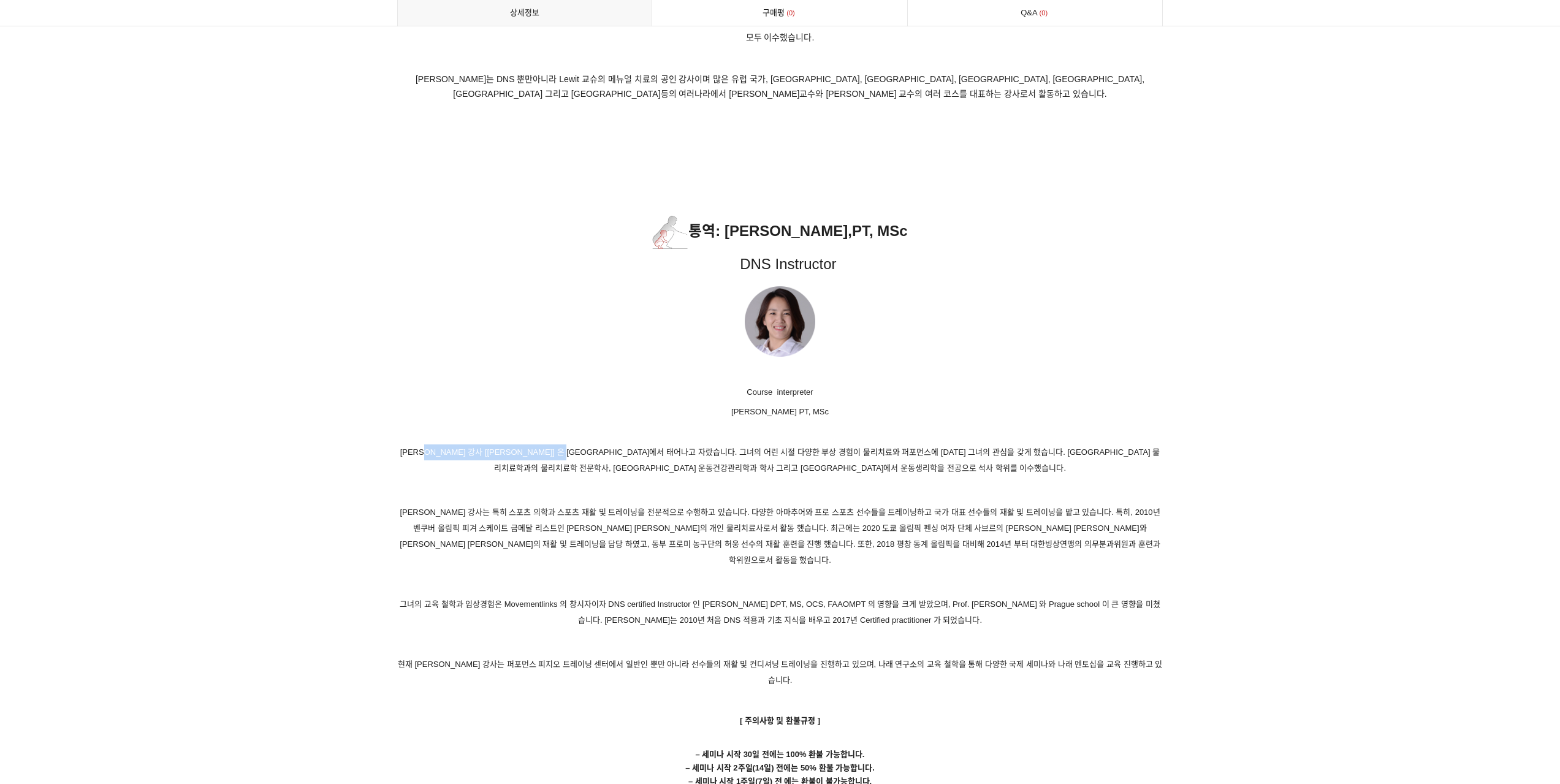
scroll to position [5060, 0]
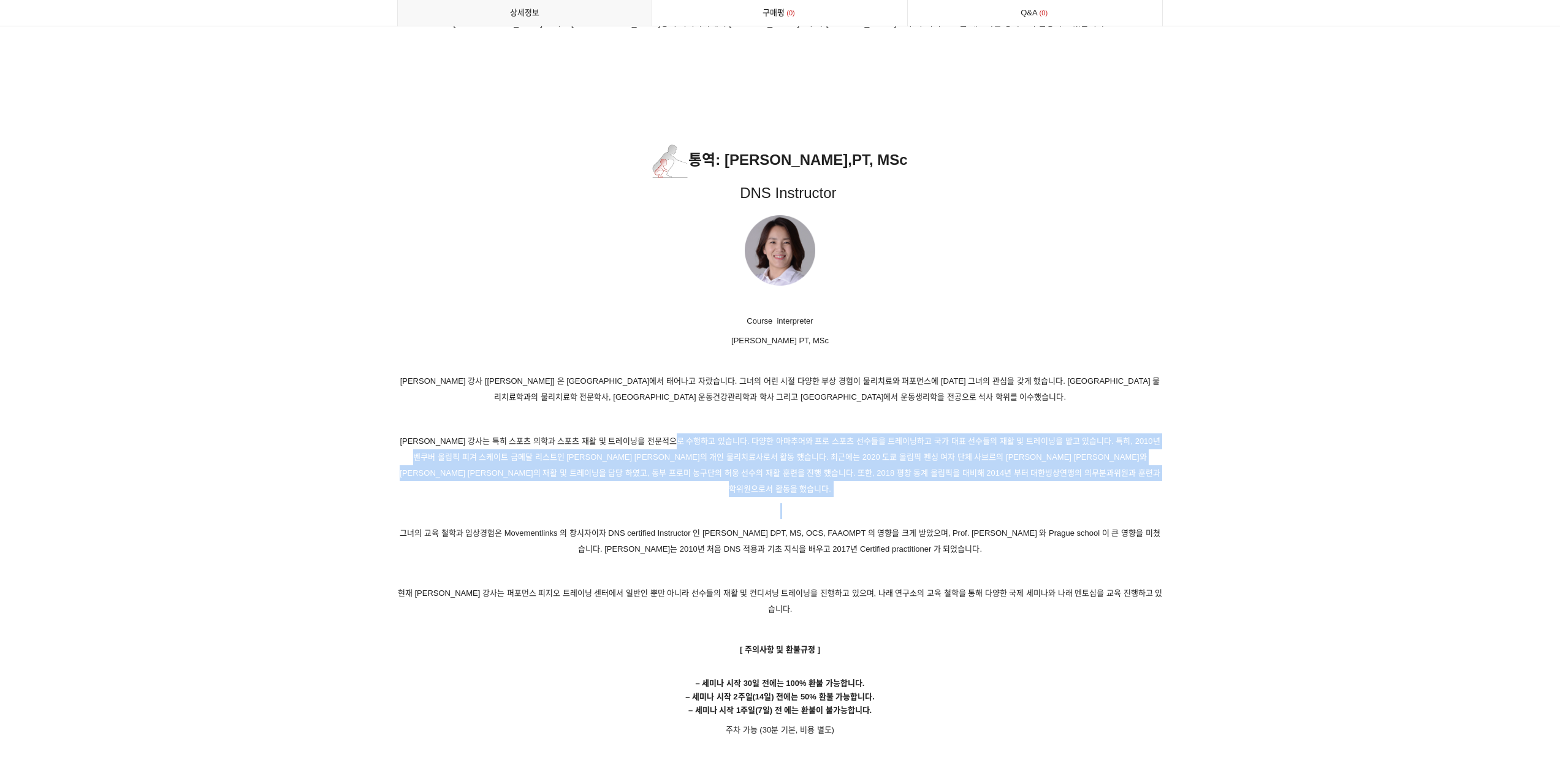
drag, startPoint x: 763, startPoint y: 434, endPoint x: 1066, endPoint y: 498, distance: 309.7
click at [1066, 503] on p at bounding box center [780, 510] width 766 height 16
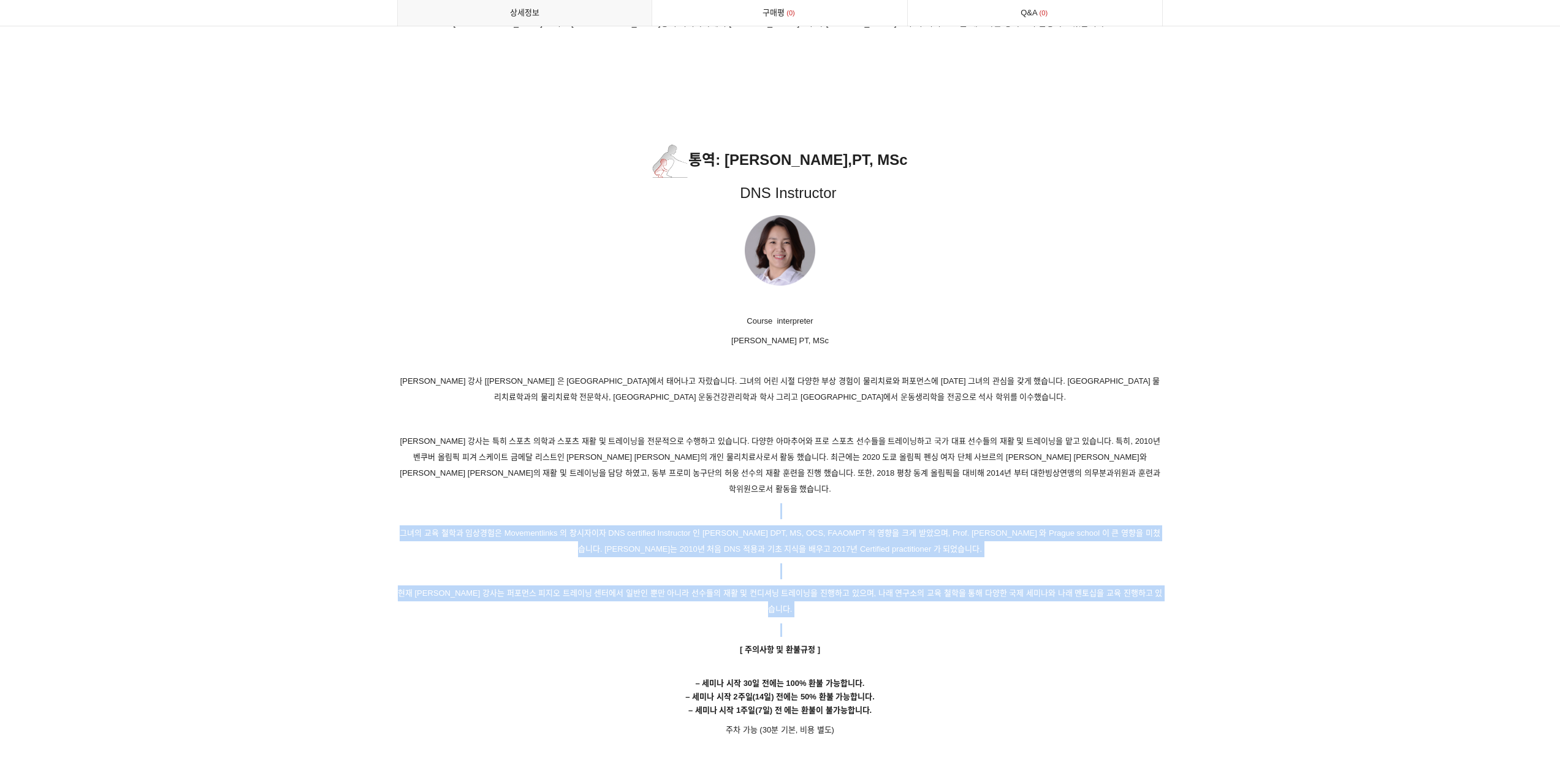
drag, startPoint x: 1041, startPoint y: 599, endPoint x: 901, endPoint y: 494, distance: 175.0
click at [900, 503] on p at bounding box center [780, 510] width 766 height 16
